Goal: Find specific page/section: Find specific page/section

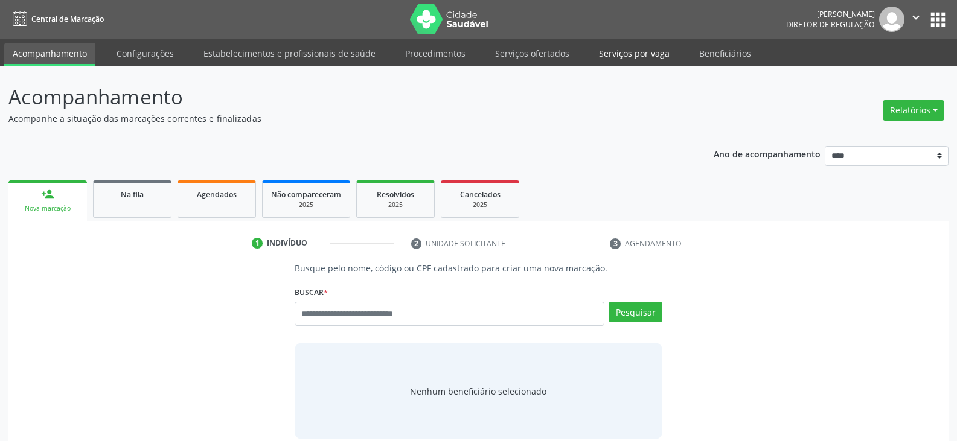
click at [616, 56] on link "Serviços por vaga" at bounding box center [635, 53] width 88 height 21
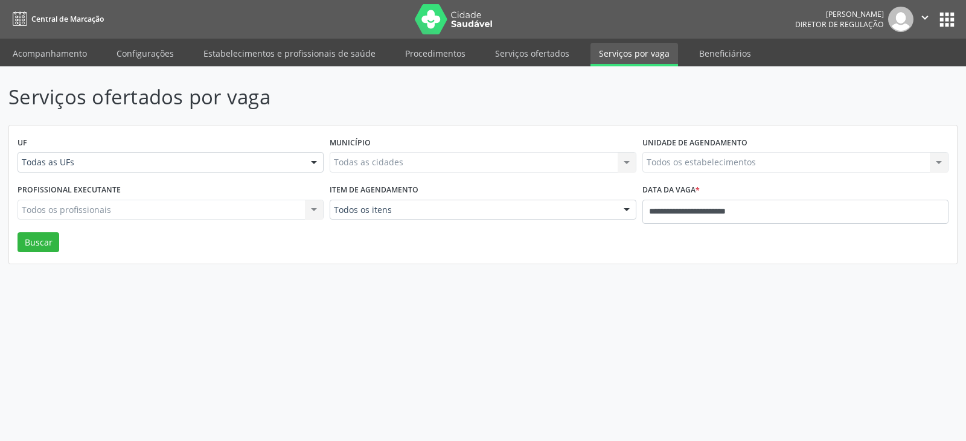
click at [535, 57] on link "Serviços ofertados" at bounding box center [532, 53] width 91 height 21
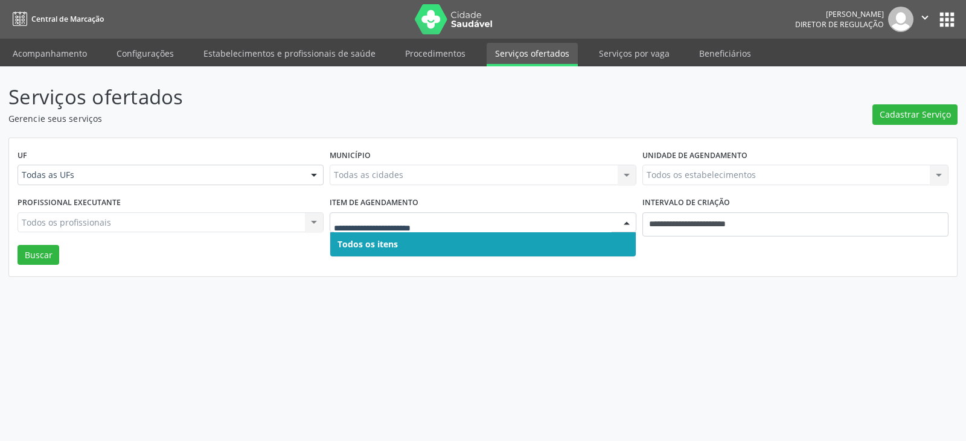
click at [445, 182] on div "Todas as cidades Todas as cidades [GEOGRAPHIC_DATA] resultado encontrado para: …" at bounding box center [483, 175] width 306 height 21
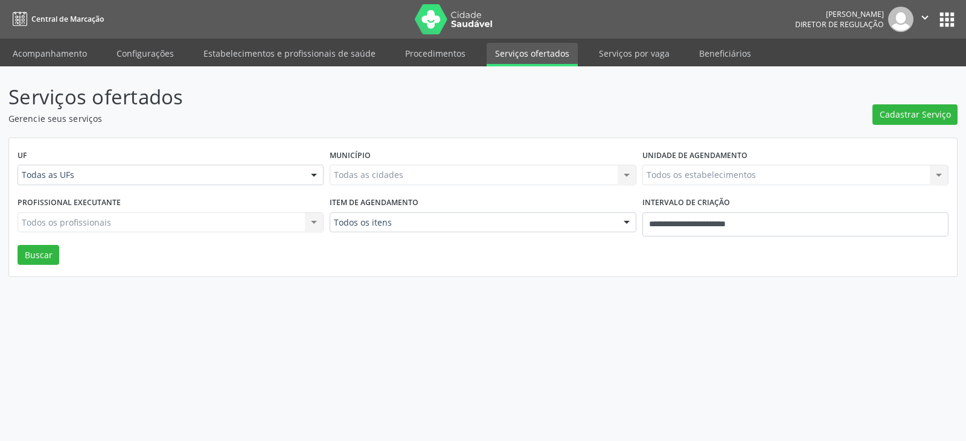
click at [447, 176] on div "Todas as cidades Todas as cidades [GEOGRAPHIC_DATA] resultado encontrado para: …" at bounding box center [483, 175] width 306 height 21
click at [587, 165] on div "Todas as cidades Todas as cidades [GEOGRAPHIC_DATA] resultado encontrado para: …" at bounding box center [483, 175] width 306 height 21
click at [728, 176] on div "Todos os estabelecimentos Todos os estabelecimentos Nenhum resultado encontrado…" at bounding box center [795, 175] width 306 height 21
click at [520, 165] on div "Todas as cidades Todas as cidades [GEOGRAPHIC_DATA] resultado encontrado para: …" at bounding box center [483, 175] width 306 height 21
click at [383, 174] on div "Todas as cidades Todas as cidades [GEOGRAPHIC_DATA] resultado encontrado para: …" at bounding box center [483, 175] width 306 height 21
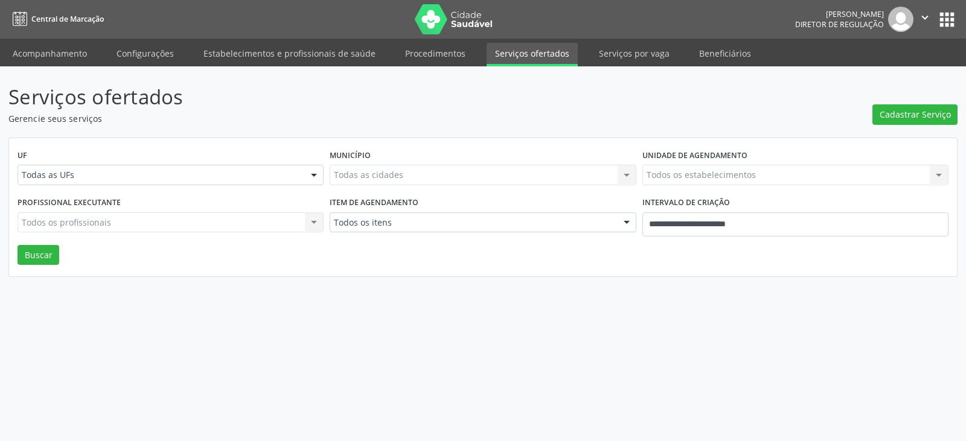
click at [359, 180] on div "Todas as cidades Todas as cidades [GEOGRAPHIC_DATA] resultado encontrado para: …" at bounding box center [483, 175] width 306 height 21
click at [254, 184] on div "Todas as UFs" at bounding box center [171, 175] width 306 height 21
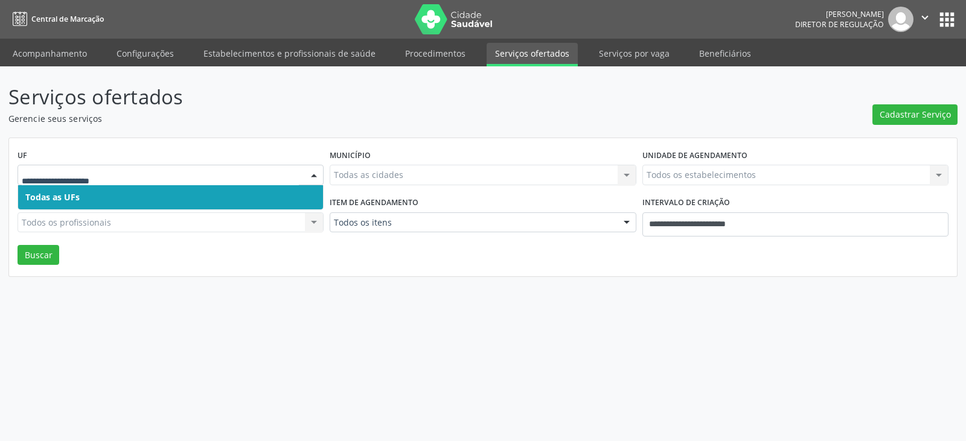
click at [505, 147] on div "Município Todas as cidades Todas as cidades [GEOGRAPHIC_DATA] resultado encontr…" at bounding box center [483, 170] width 312 height 47
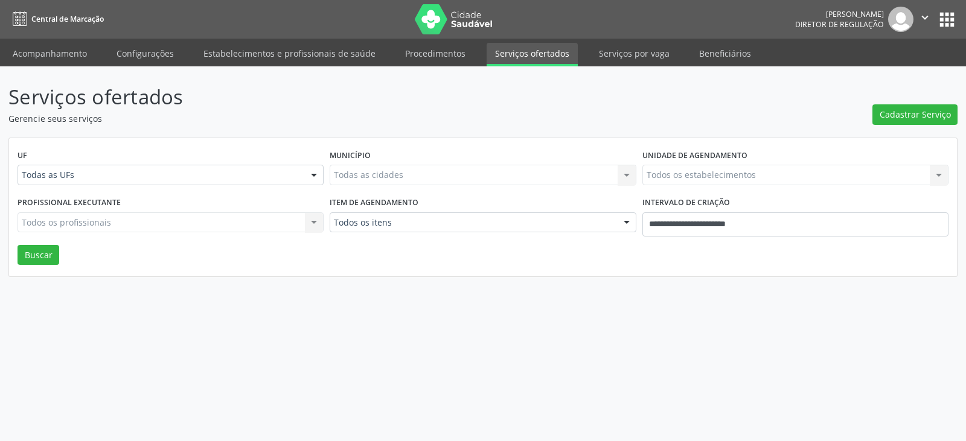
click at [586, 108] on p "Serviços ofertados" at bounding box center [340, 97] width 664 height 30
click at [928, 16] on icon "" at bounding box center [924, 17] width 13 height 13
click at [886, 74] on link "Sair" at bounding box center [894, 73] width 83 height 17
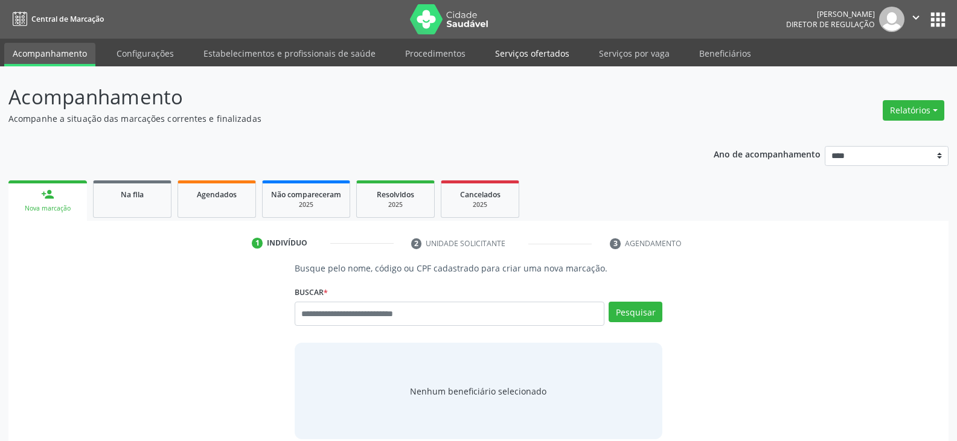
click at [542, 45] on link "Serviços ofertados" at bounding box center [532, 53] width 91 height 21
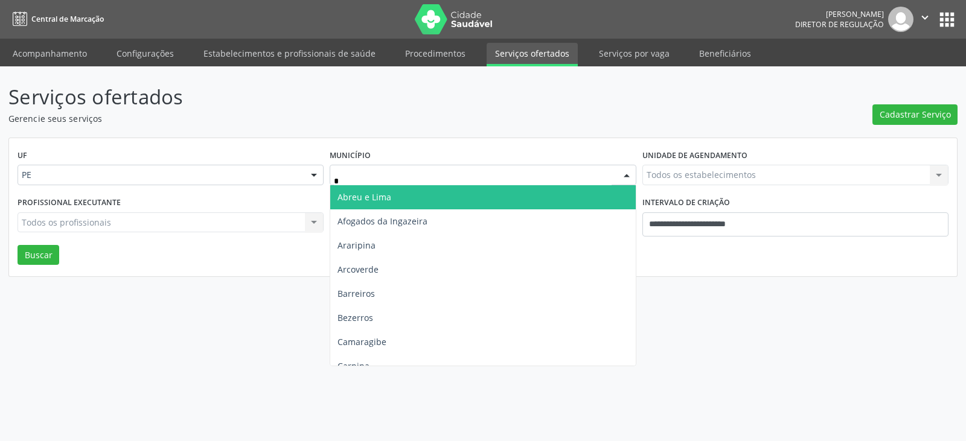
type input "**"
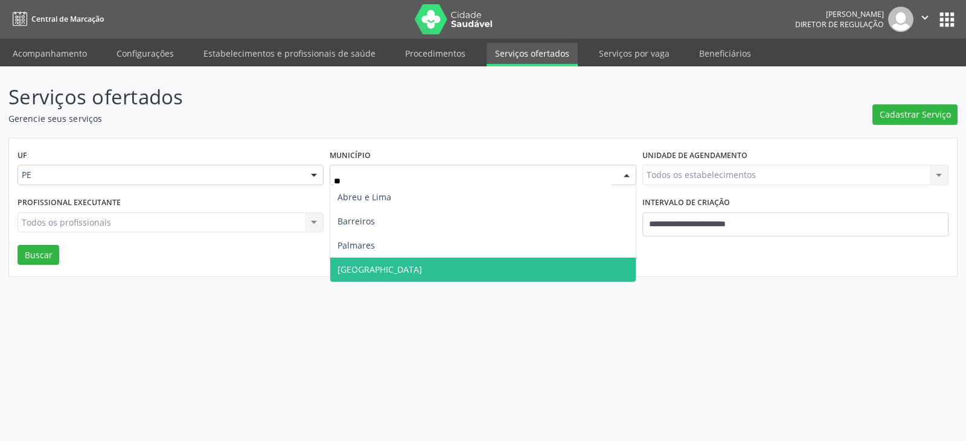
click at [395, 275] on span "Recife" at bounding box center [482, 270] width 305 height 24
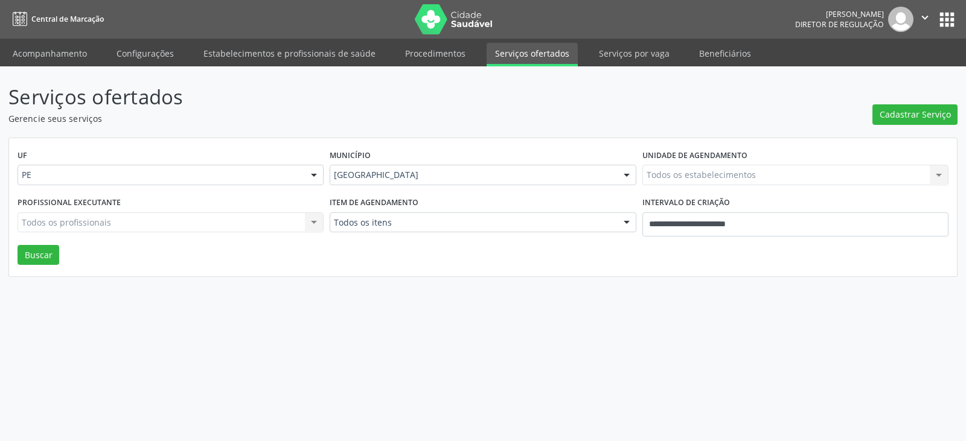
click at [701, 174] on div "Todos os estabelecimentos Todos os estabelecimentos Nenhum resultado encontrado…" at bounding box center [795, 175] width 306 height 21
click at [482, 234] on div "Item de agendamento Todos os itens Todos os itens #0000 - Alergologia #0001 - A…" at bounding box center [483, 219] width 312 height 51
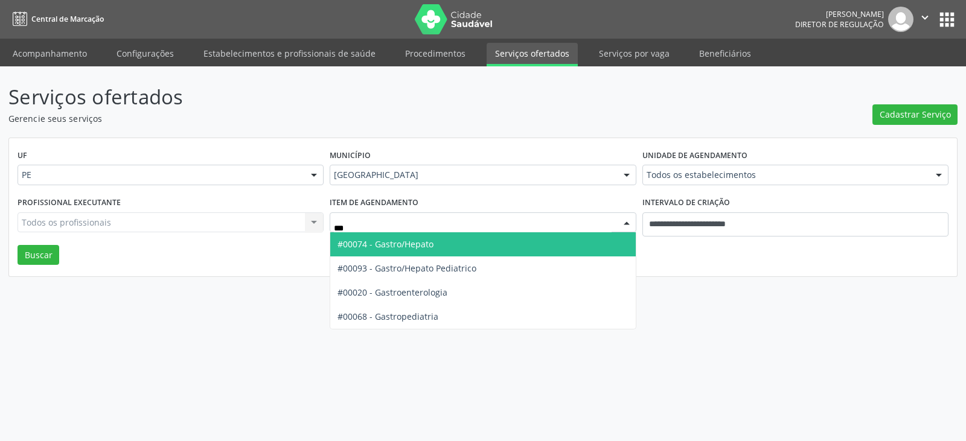
type input "****"
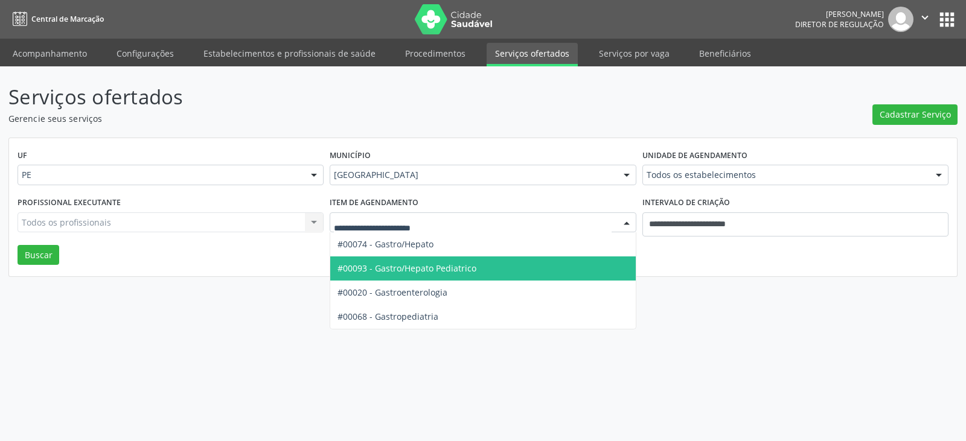
click at [677, 267] on div "UF PE PE Nenhum resultado encontrado para: " " Não há nenhuma opção para ser ex…" at bounding box center [483, 207] width 948 height 139
